Goal: Information Seeking & Learning: Learn about a topic

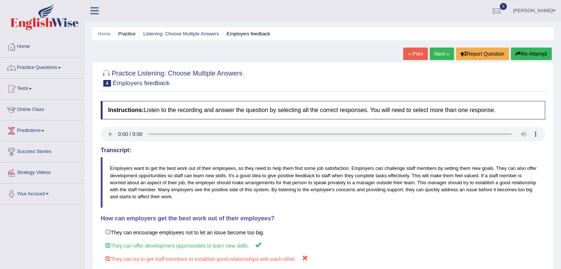
click at [61, 67] on span at bounding box center [59, 67] width 3 height 1
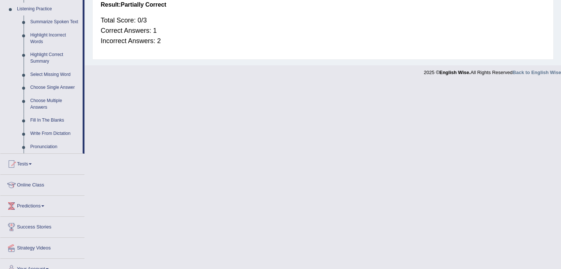
scroll to position [324, 0]
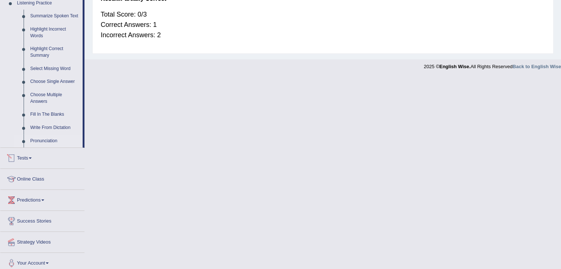
click at [40, 139] on link "Pronunciation" at bounding box center [55, 141] width 56 height 13
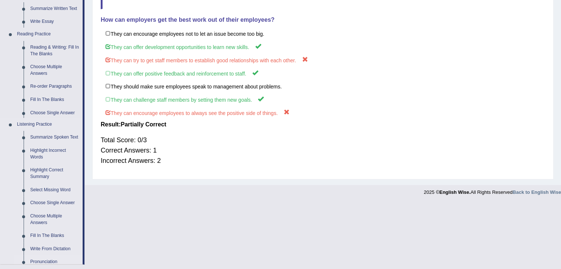
scroll to position [135, 0]
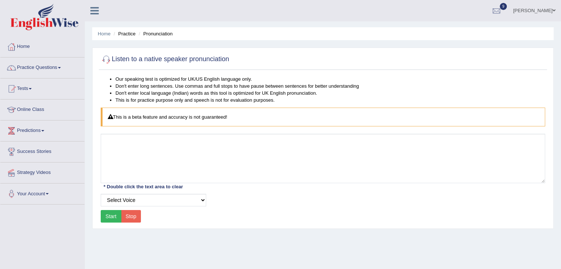
click at [112, 218] on button "Start" at bounding box center [111, 216] width 21 height 13
click at [202, 200] on select "Select Voice UK English Female UK English Male" at bounding box center [153, 200] width 105 height 13
select select "3"
click at [101, 194] on select "Select Voice UK English Female UK English Male" at bounding box center [153, 200] width 105 height 13
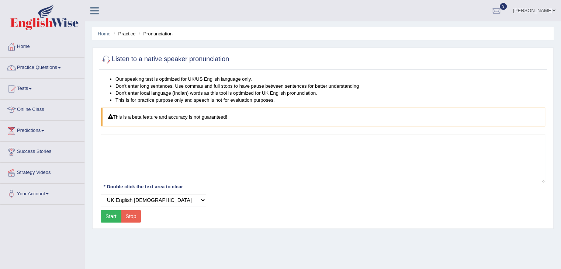
click at [111, 215] on button "Start" at bounding box center [111, 216] width 21 height 13
click at [60, 68] on link "Practice Questions" at bounding box center [42, 67] width 84 height 18
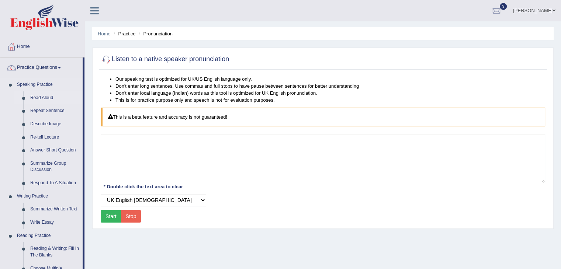
click at [45, 99] on link "Read Aloud" at bounding box center [55, 97] width 56 height 13
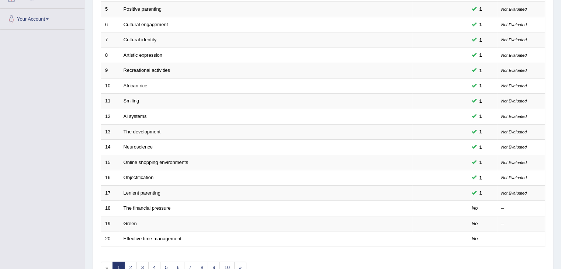
scroll to position [195, 0]
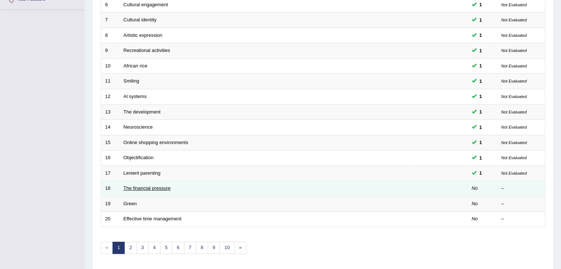
click at [159, 188] on link "The financial pressure" at bounding box center [147, 188] width 47 height 6
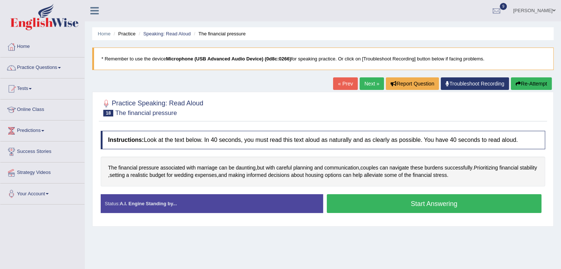
click at [448, 208] on button "Start Answering" at bounding box center [434, 203] width 215 height 19
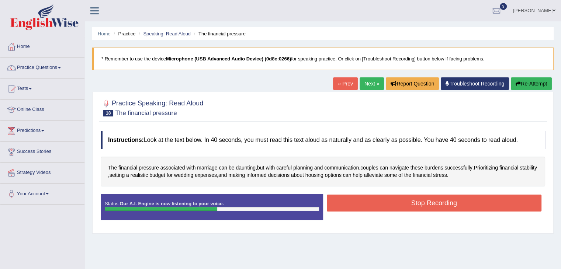
click at [448, 208] on button "Stop Recording" at bounding box center [434, 203] width 215 height 17
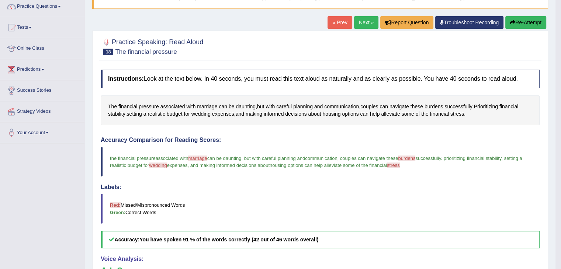
scroll to position [56, 0]
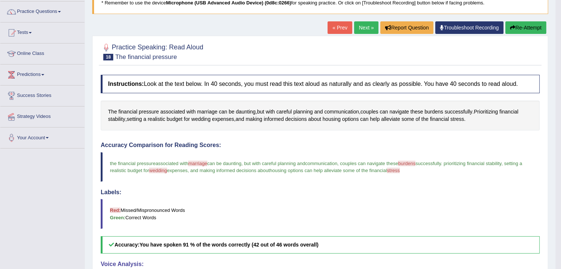
click at [360, 28] on link "Next »" at bounding box center [366, 27] width 24 height 13
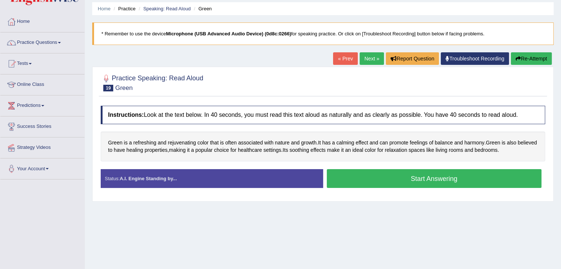
scroll to position [31, 0]
click at [560, 139] on html "Toggle navigation Home Practice Questions Speaking Practice Read Aloud Repeat S…" at bounding box center [280, 109] width 561 height 269
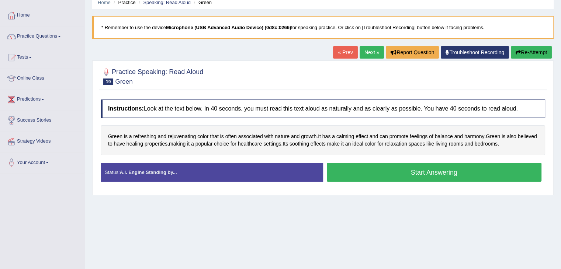
click at [487, 176] on button "Start Answering" at bounding box center [434, 172] width 215 height 19
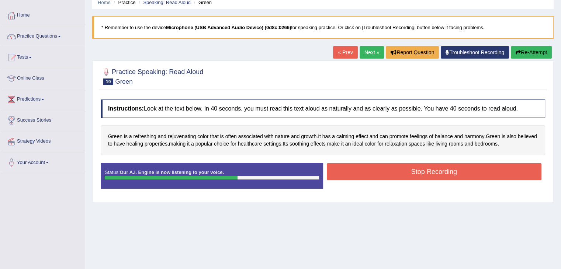
click at [487, 176] on button "Stop Recording" at bounding box center [434, 171] width 215 height 17
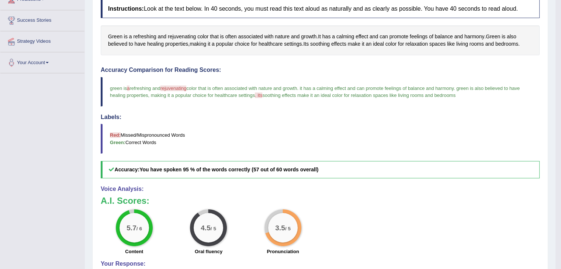
scroll to position [129, 0]
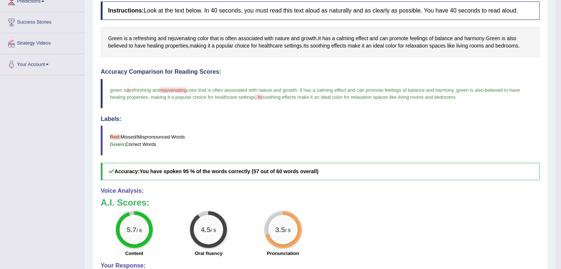
click at [173, 90] on span "rejuvenating" at bounding box center [173, 90] width 26 height 6
click at [176, 89] on span "rejuvenating" at bounding box center [173, 90] width 26 height 6
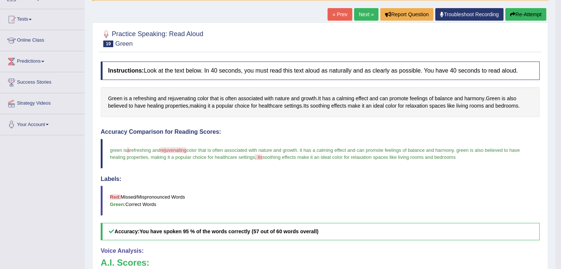
scroll to position [56, 0]
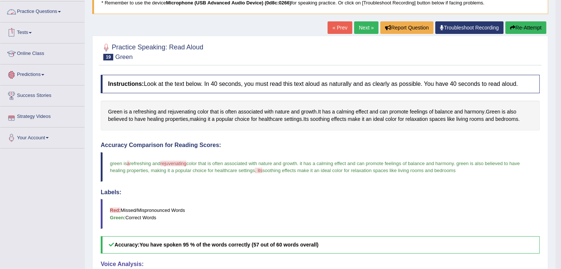
click at [61, 11] on span at bounding box center [59, 11] width 3 height 1
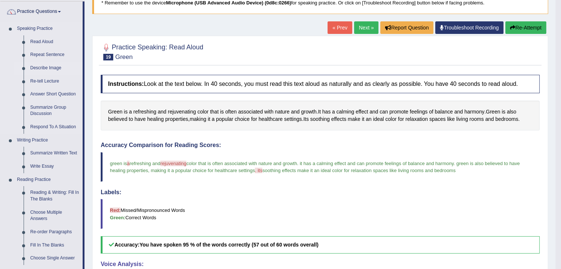
click at [50, 67] on link "Describe Image" at bounding box center [55, 68] width 56 height 13
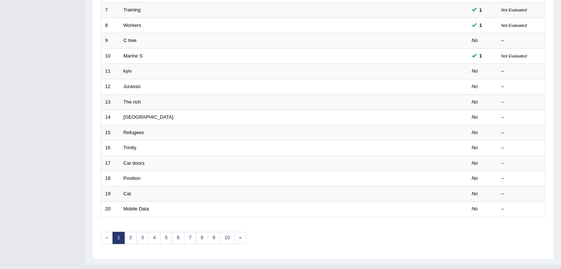
scroll to position [208, 0]
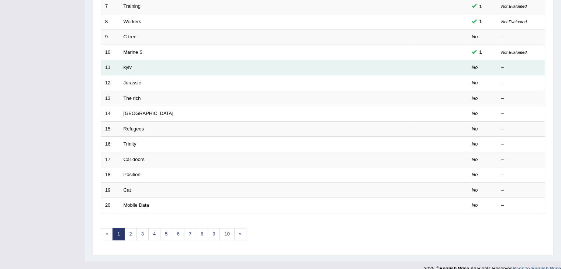
click at [132, 70] on td "kyiv" at bounding box center [265, 67] width 293 height 15
click at [127, 66] on link "kyiv" at bounding box center [128, 68] width 8 height 6
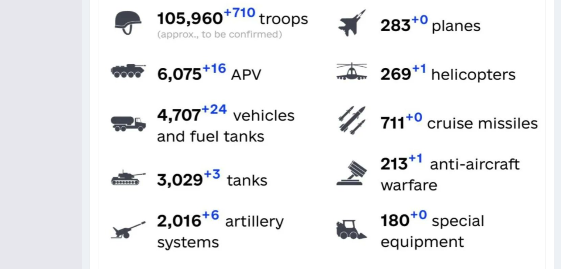
scroll to position [232, 0]
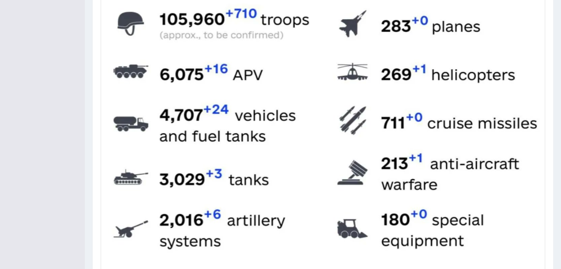
click at [478, 140] on img at bounding box center [323, 154] width 441 height 442
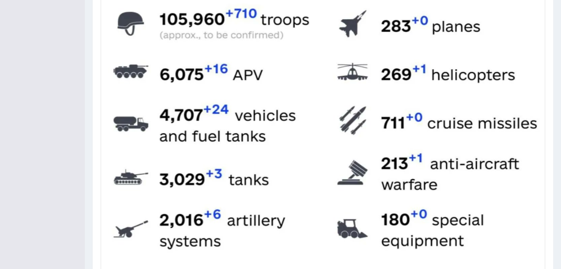
click at [478, 140] on img at bounding box center [323, 154] width 441 height 442
click at [470, 51] on img at bounding box center [323, 154] width 441 height 442
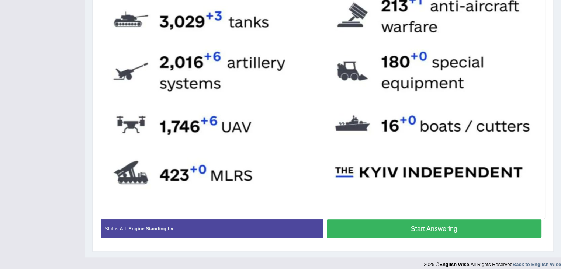
scroll to position [396, 0]
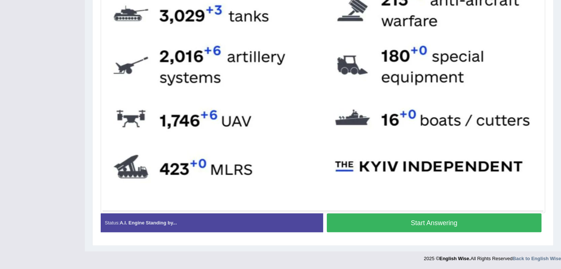
click at [494, 219] on button "Start Answering" at bounding box center [434, 223] width 215 height 19
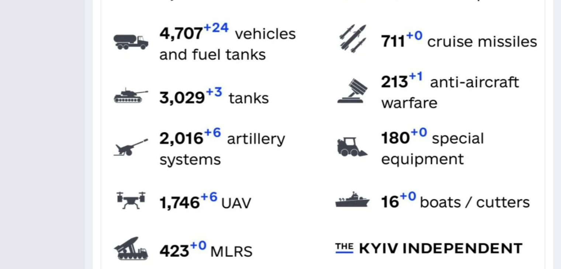
scroll to position [315, 0]
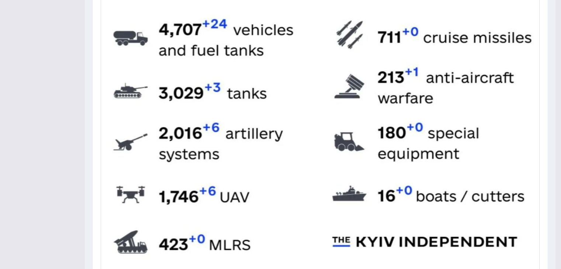
drag, startPoint x: 562, startPoint y: 154, endPoint x: 564, endPoint y: 131, distance: 22.6
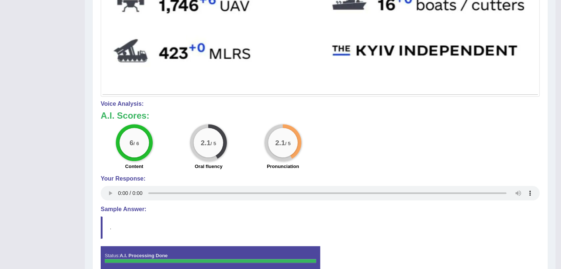
scroll to position [507, 0]
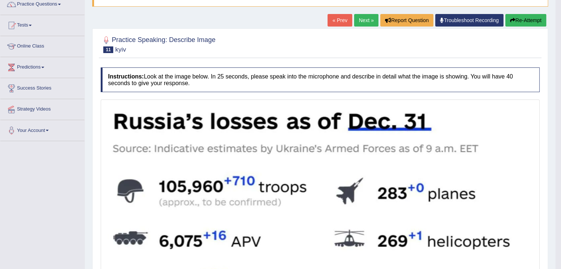
scroll to position [43, 0]
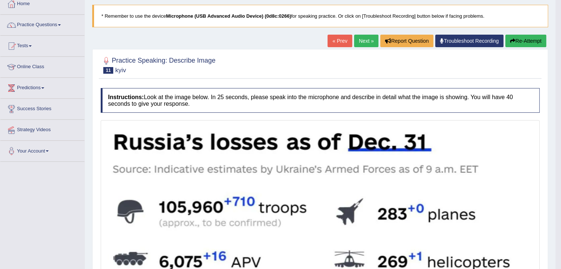
click at [365, 38] on link "Next »" at bounding box center [366, 41] width 24 height 13
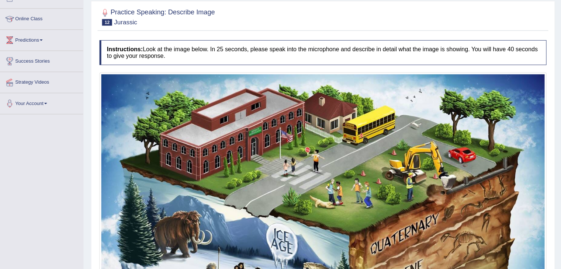
scroll to position [90, 0]
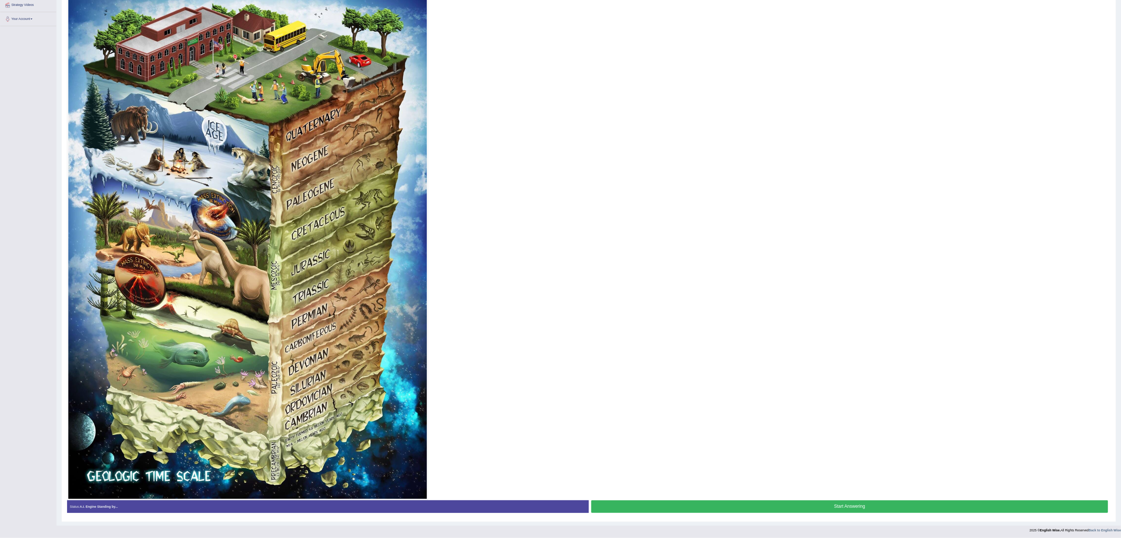
scroll to position [171, 0]
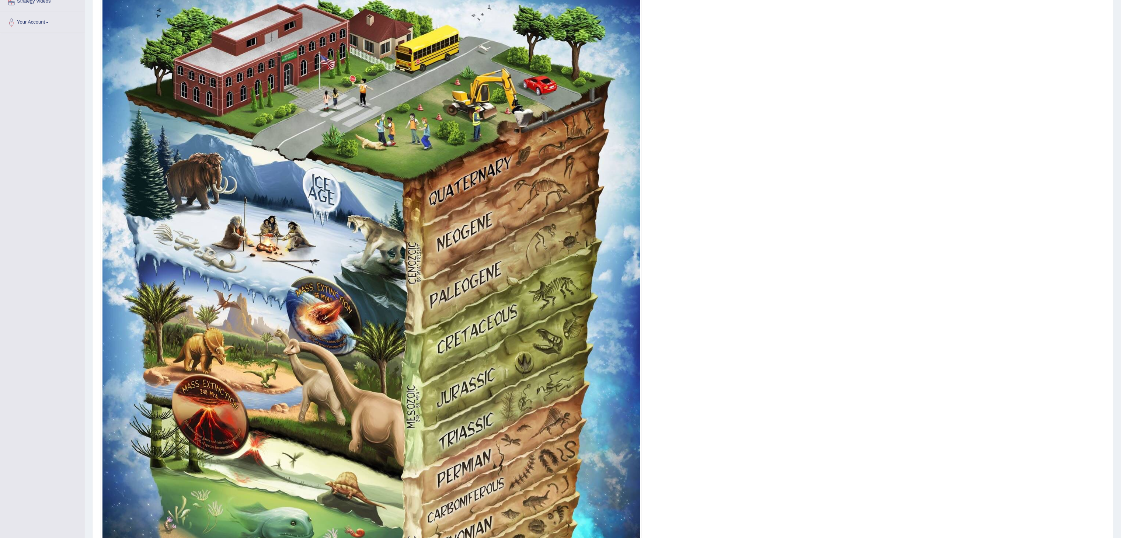
drag, startPoint x: 566, startPoint y: 1, endPoint x: 833, endPoint y: 304, distance: 403.6
click at [560, 269] on div at bounding box center [603, 364] width 1005 height 759
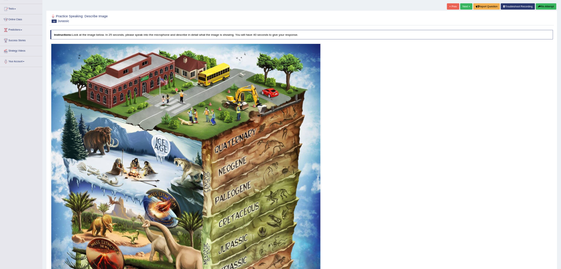
scroll to position [0, 0]
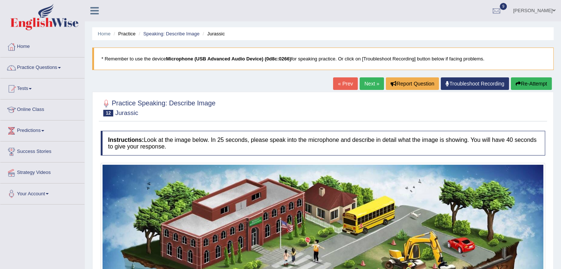
drag, startPoint x: 1132, startPoint y: 10, endPoint x: 385, endPoint y: 112, distance: 754.1
click at [385, 112] on div at bounding box center [323, 107] width 444 height 22
click at [58, 69] on link "Practice Questions" at bounding box center [42, 67] width 84 height 18
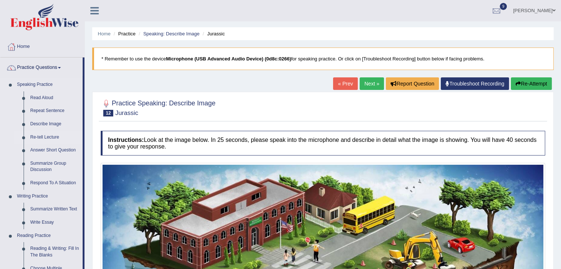
click at [46, 138] on link "Re-tell Lecture" at bounding box center [55, 137] width 56 height 13
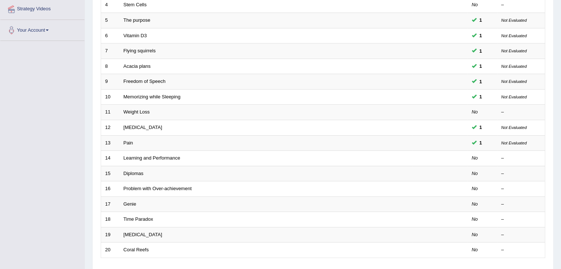
scroll to position [171, 0]
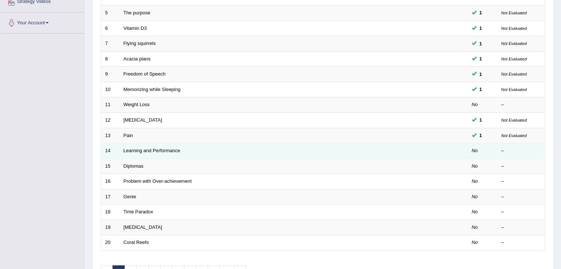
click at [176, 153] on td "Learning and Performance" at bounding box center [265, 150] width 293 height 15
click at [166, 152] on td "Learning and Performance" at bounding box center [265, 150] width 293 height 15
click at [163, 148] on link "Learning and Performance" at bounding box center [152, 151] width 57 height 6
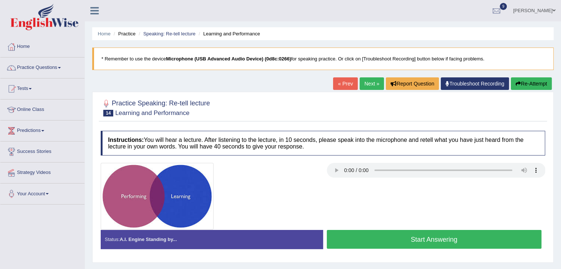
click at [416, 239] on button "Start Answering" at bounding box center [434, 239] width 215 height 19
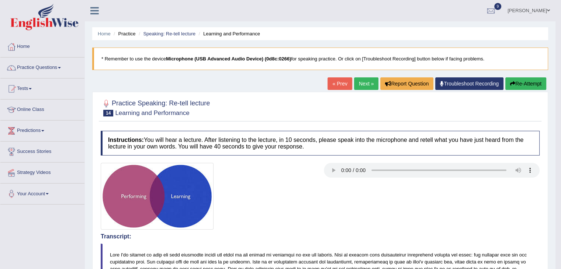
drag, startPoint x: 565, startPoint y: 70, endPoint x: 565, endPoint y: 99, distance: 28.4
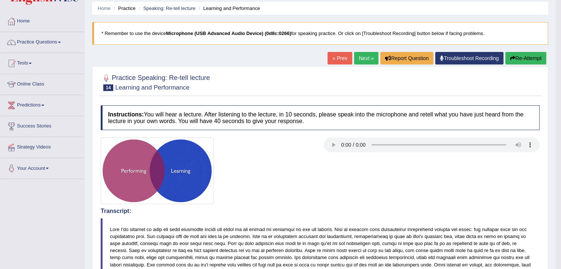
scroll to position [21, 0]
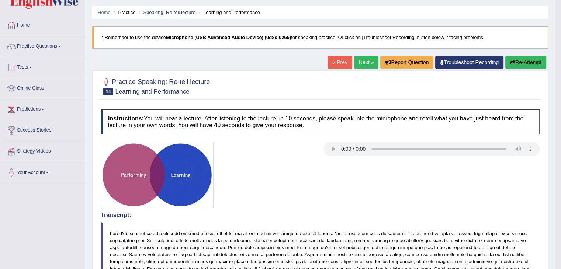
click at [361, 61] on link "Next »" at bounding box center [366, 62] width 24 height 13
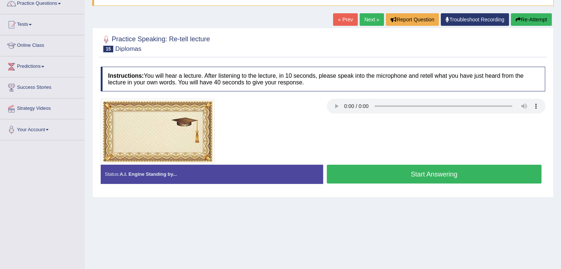
scroll to position [65, 0]
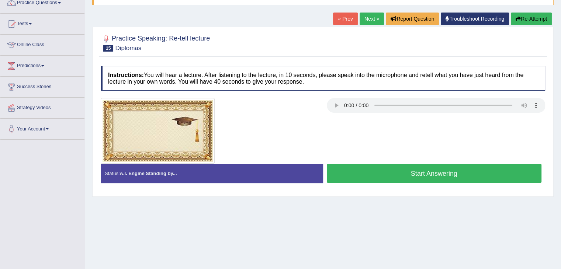
click at [451, 171] on button "Start Answering" at bounding box center [434, 173] width 215 height 19
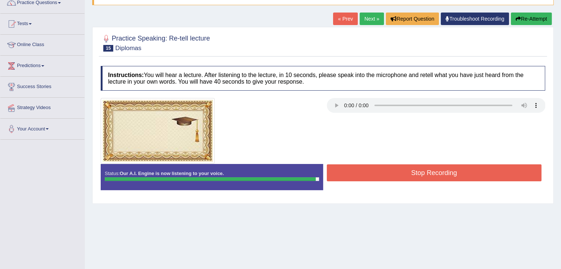
click at [481, 176] on button "Stop Recording" at bounding box center [434, 172] width 215 height 17
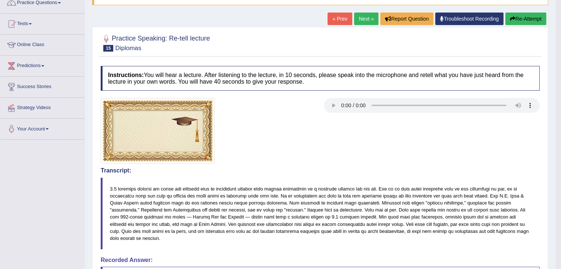
drag, startPoint x: 563, startPoint y: 77, endPoint x: 564, endPoint y: 136, distance: 59.4
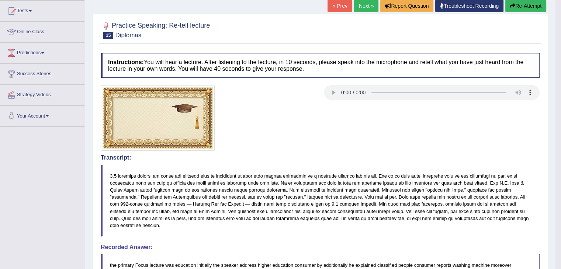
scroll to position [58, 0]
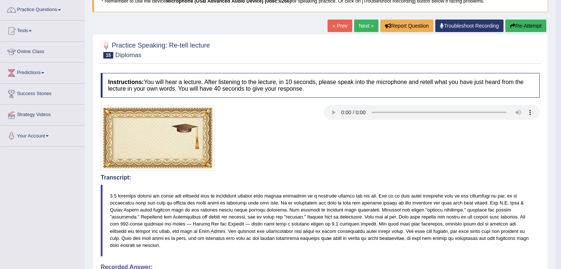
click at [360, 27] on link "Next »" at bounding box center [366, 26] width 24 height 13
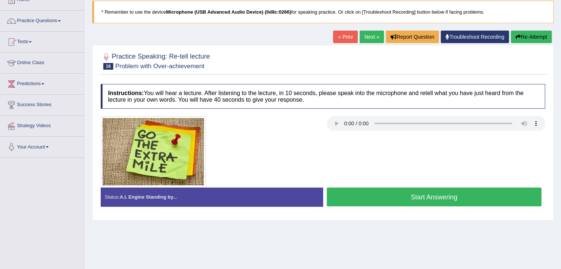
scroll to position [47, 0]
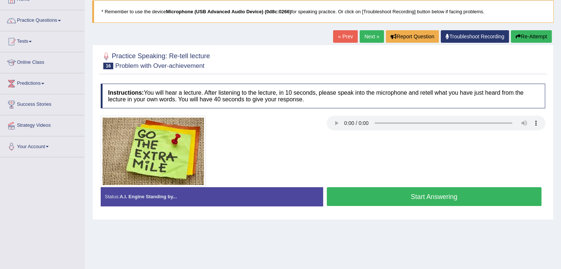
click at [415, 191] on button "Start Answering" at bounding box center [434, 196] width 215 height 19
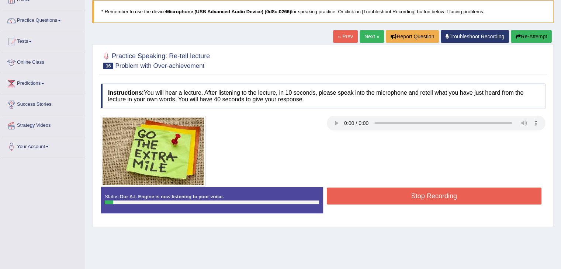
click at [415, 191] on button "Stop Recording" at bounding box center [434, 196] width 215 height 17
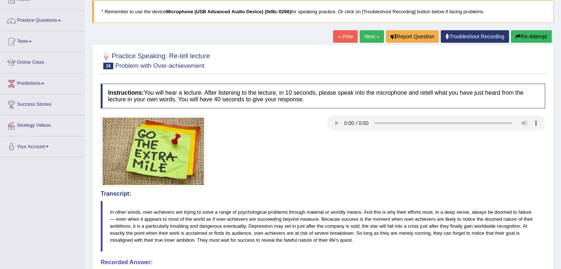
click at [367, 37] on link "Next »" at bounding box center [372, 36] width 24 height 13
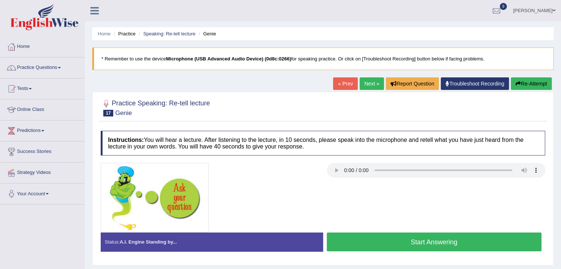
click at [434, 239] on button "Start Answering" at bounding box center [434, 242] width 215 height 19
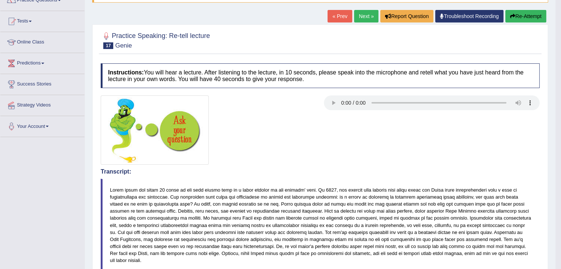
scroll to position [55, 0]
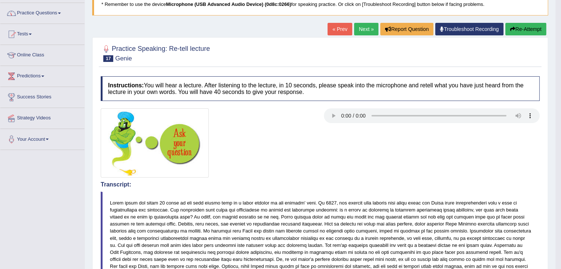
click at [63, 14] on link "Practice Questions" at bounding box center [42, 12] width 84 height 18
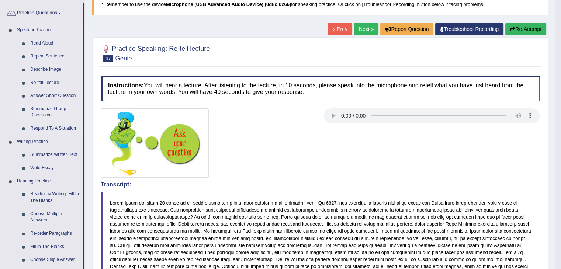
click at [54, 108] on link "Summarize Group Discussion" at bounding box center [55, 113] width 56 height 20
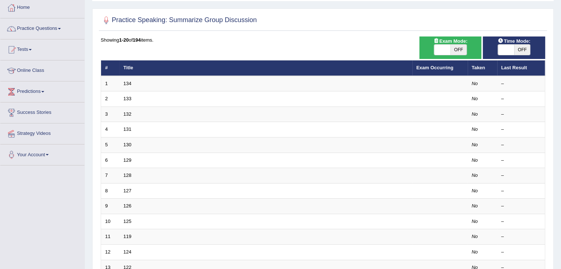
scroll to position [40, 0]
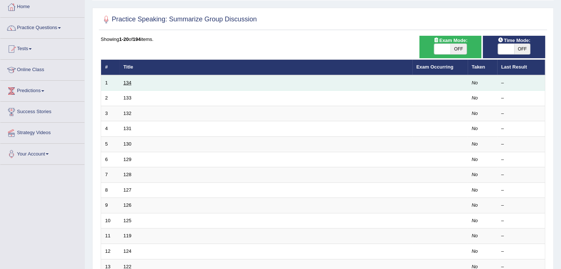
click at [127, 80] on link "134" at bounding box center [128, 83] width 8 height 6
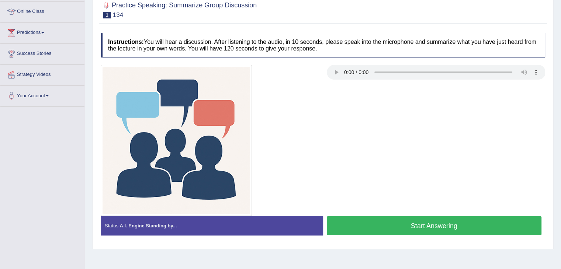
scroll to position [103, 0]
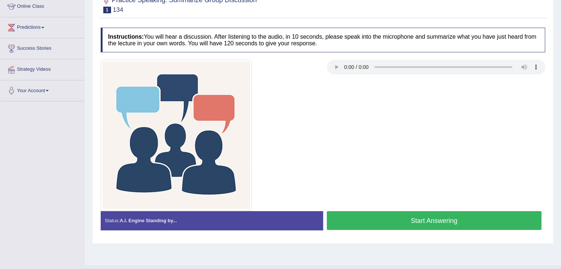
click at [479, 220] on button "Start Answering" at bounding box center [434, 220] width 215 height 19
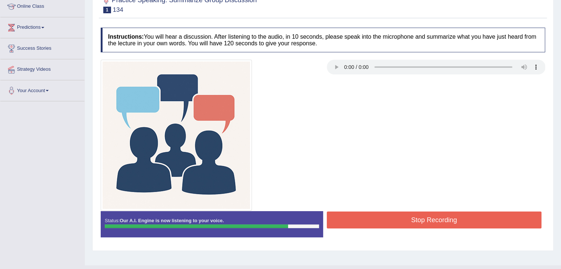
click at [479, 220] on button "Stop Recording" at bounding box center [434, 220] width 215 height 17
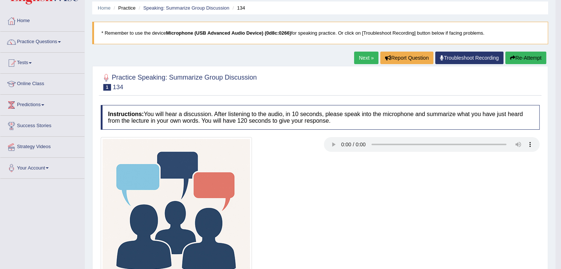
scroll to position [24, 0]
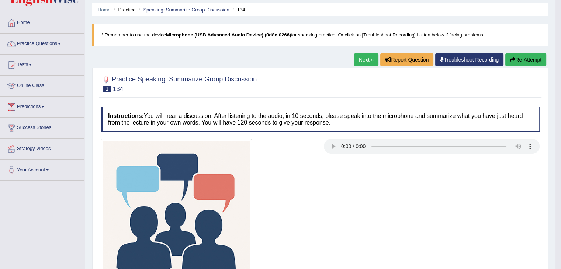
click at [363, 61] on link "Next »" at bounding box center [366, 59] width 24 height 13
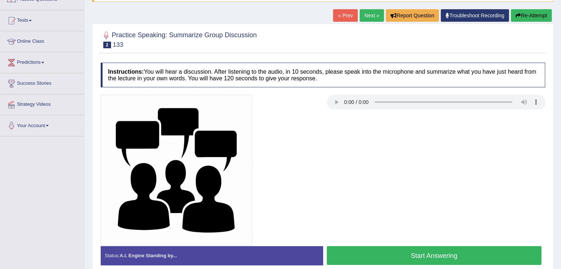
scroll to position [77, 0]
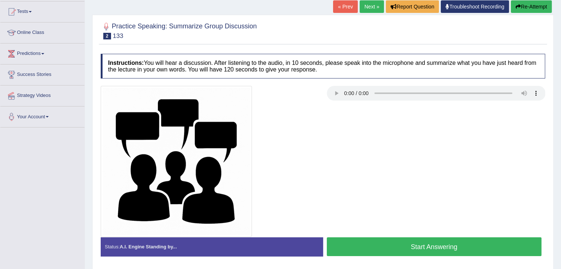
click at [414, 248] on button "Start Answering" at bounding box center [434, 246] width 215 height 19
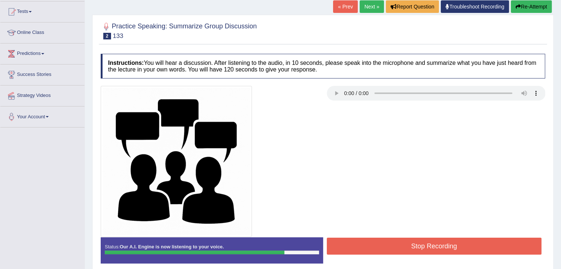
click at [425, 245] on button "Stop Recording" at bounding box center [434, 246] width 215 height 17
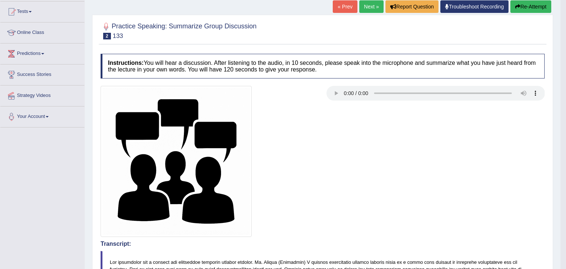
click at [560, 58] on html "Toggle navigation Home Practice Questions Speaking Practice Read Aloud Repeat S…" at bounding box center [283, 57] width 566 height 269
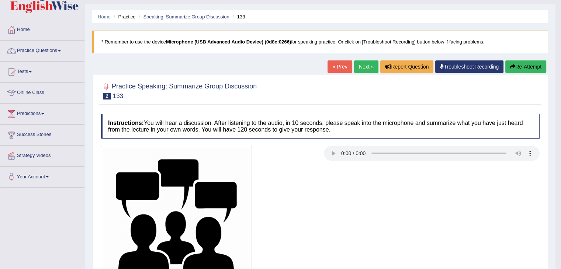
scroll to position [0, 0]
